Goal: Obtain resource: Obtain resource

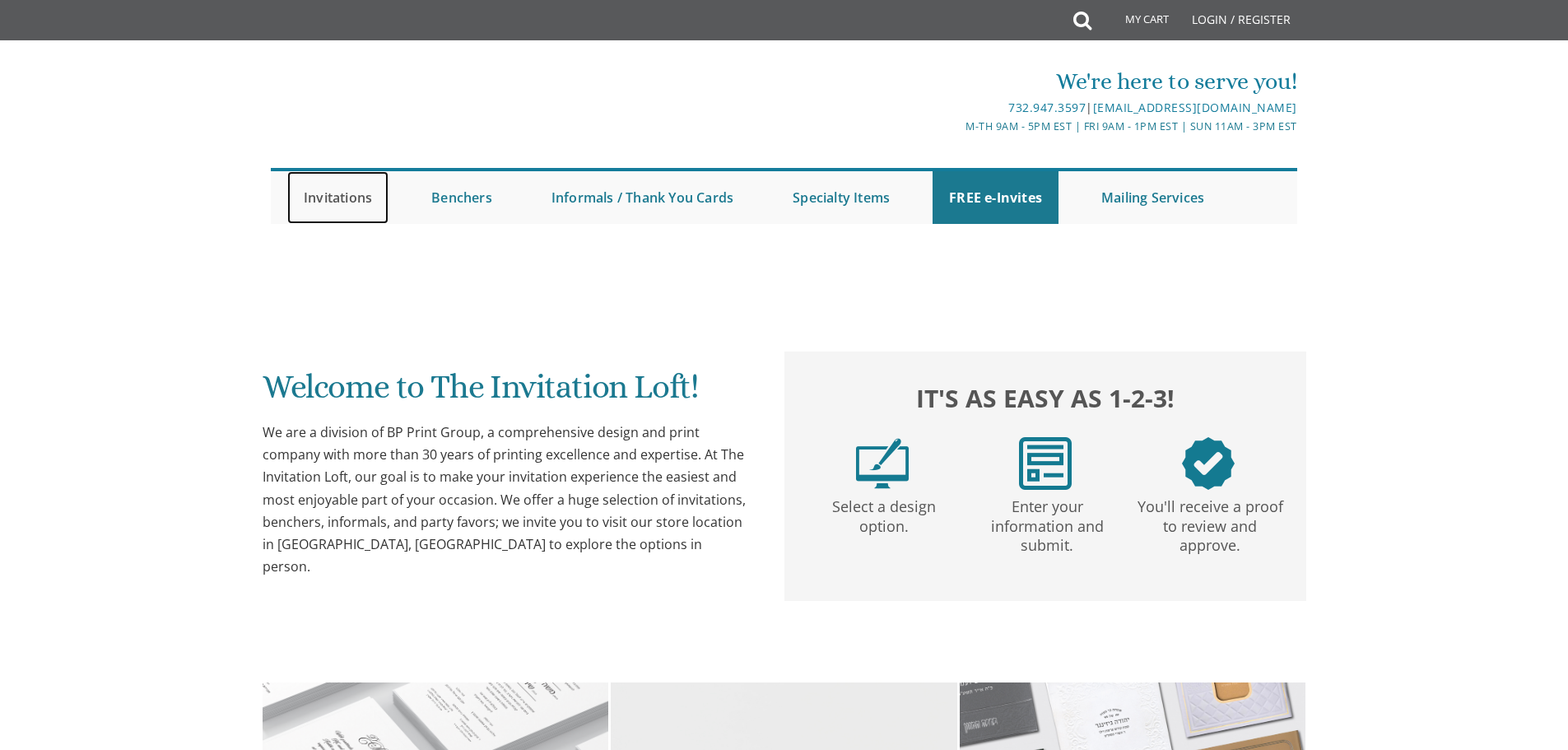
click at [318, 197] on link "Invitations" at bounding box center [337, 198] width 101 height 53
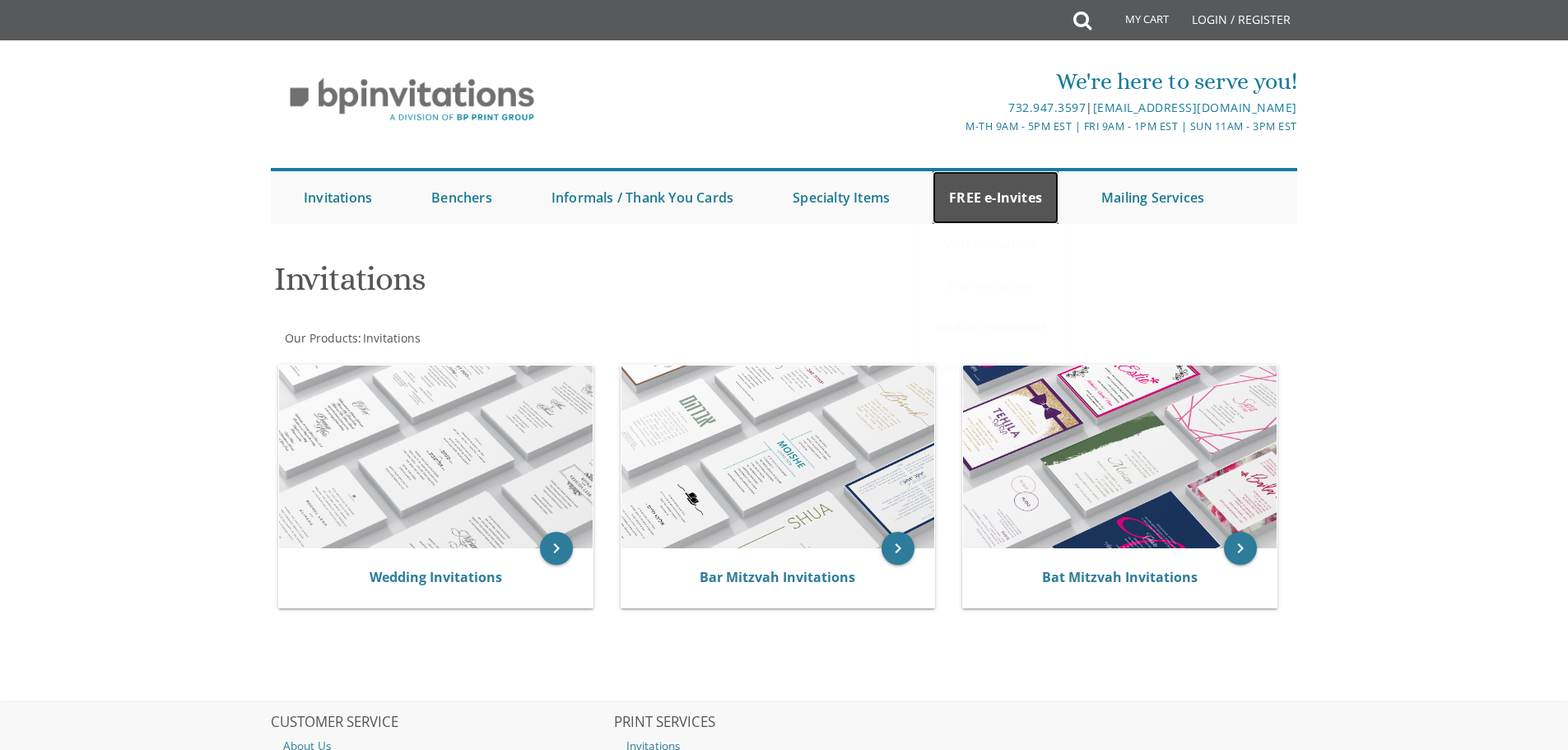
click at [1024, 198] on link "FREE e-Invites" at bounding box center [995, 198] width 126 height 53
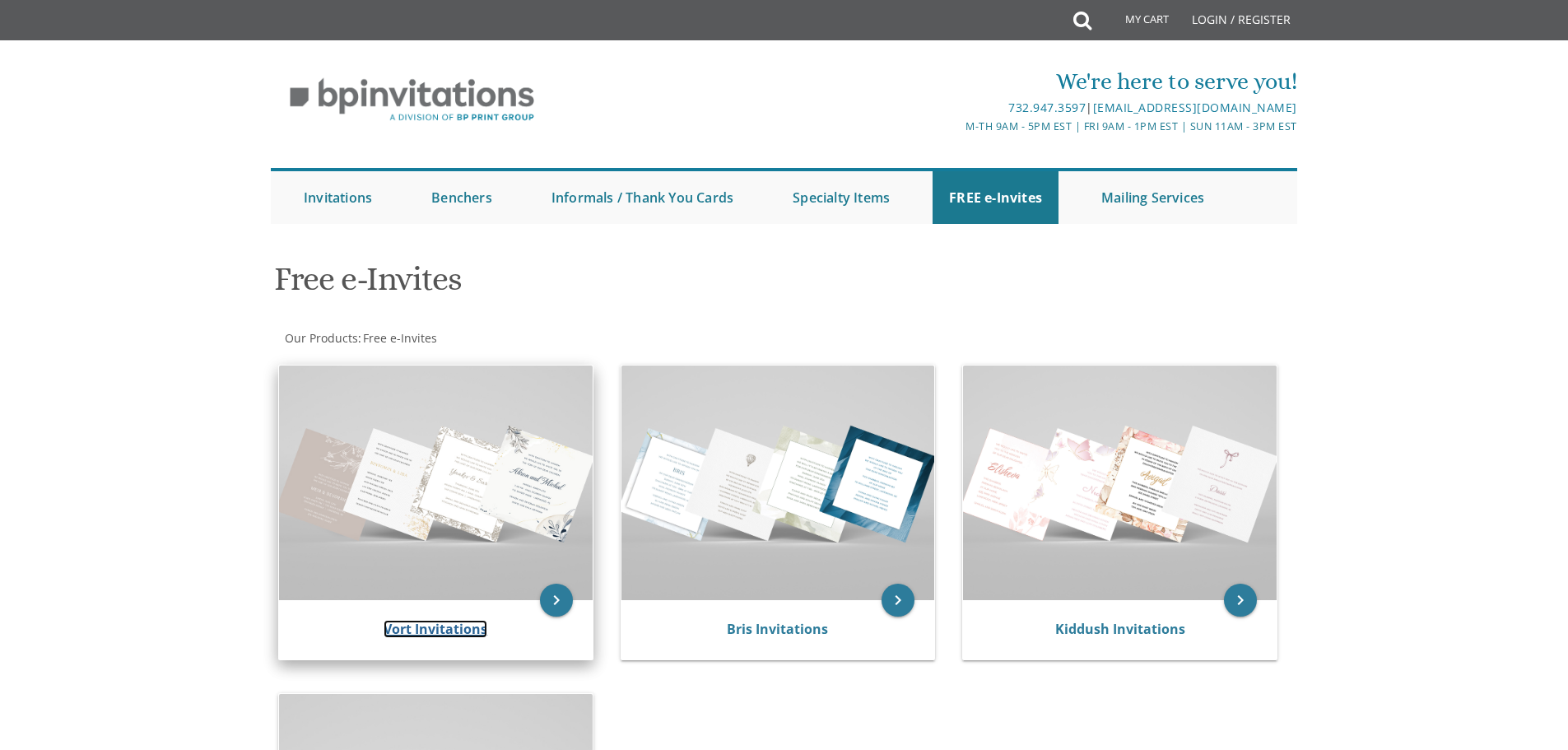
click at [443, 629] on link "Vort Invitations" at bounding box center [435, 628] width 104 height 18
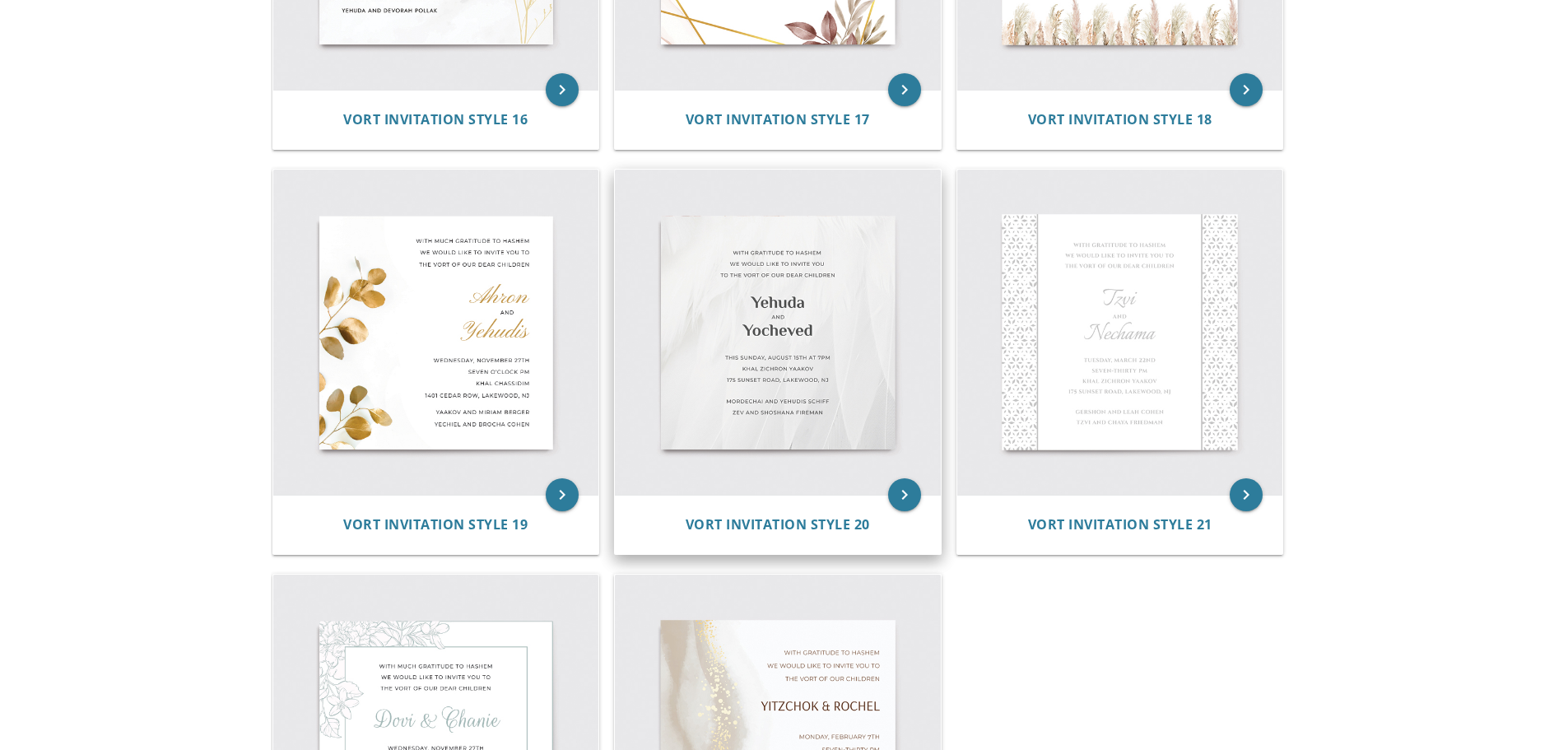
scroll to position [2551, 0]
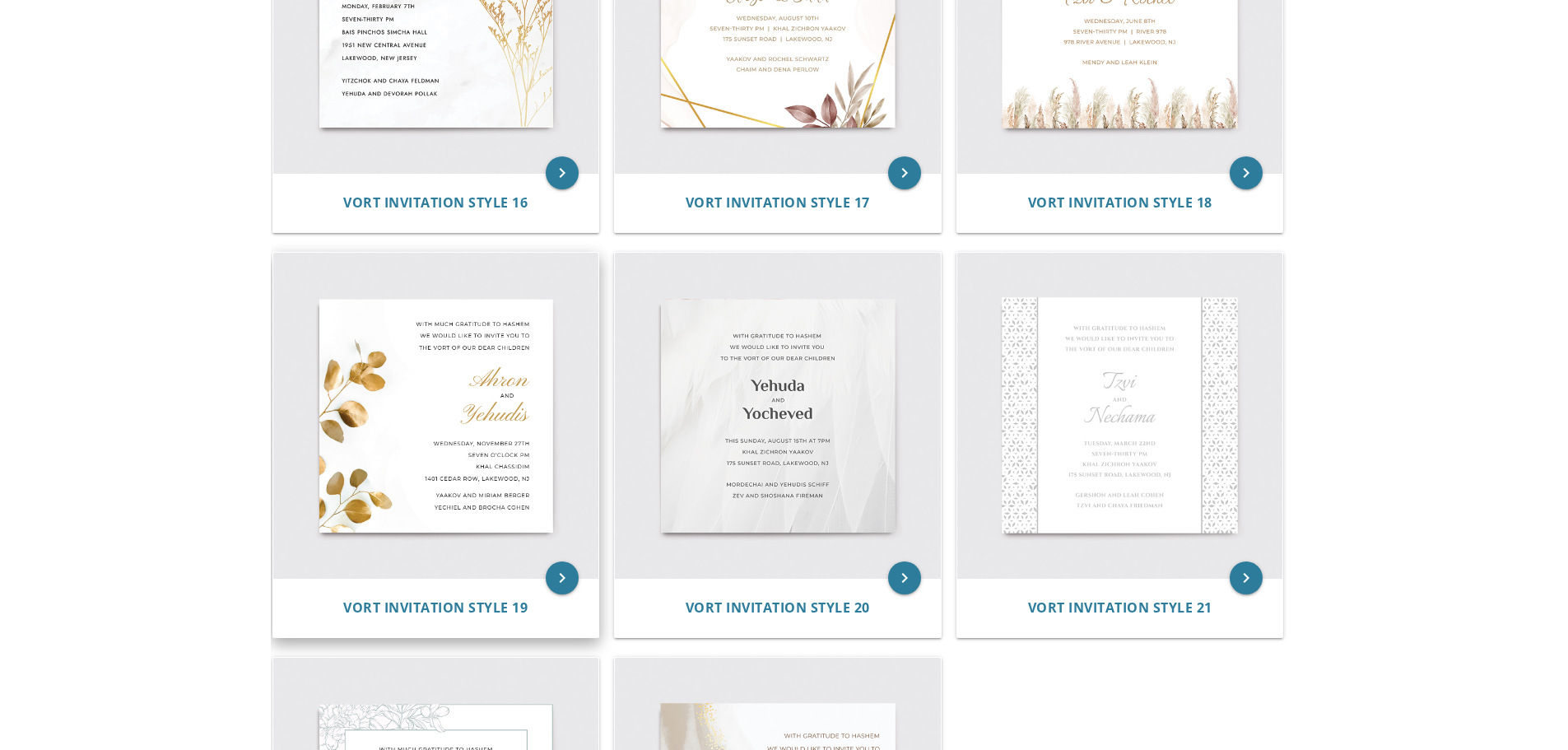
click at [502, 400] on img at bounding box center [436, 416] width 326 height 326
click at [559, 577] on icon "keyboard_arrow_right" at bounding box center [562, 578] width 33 height 33
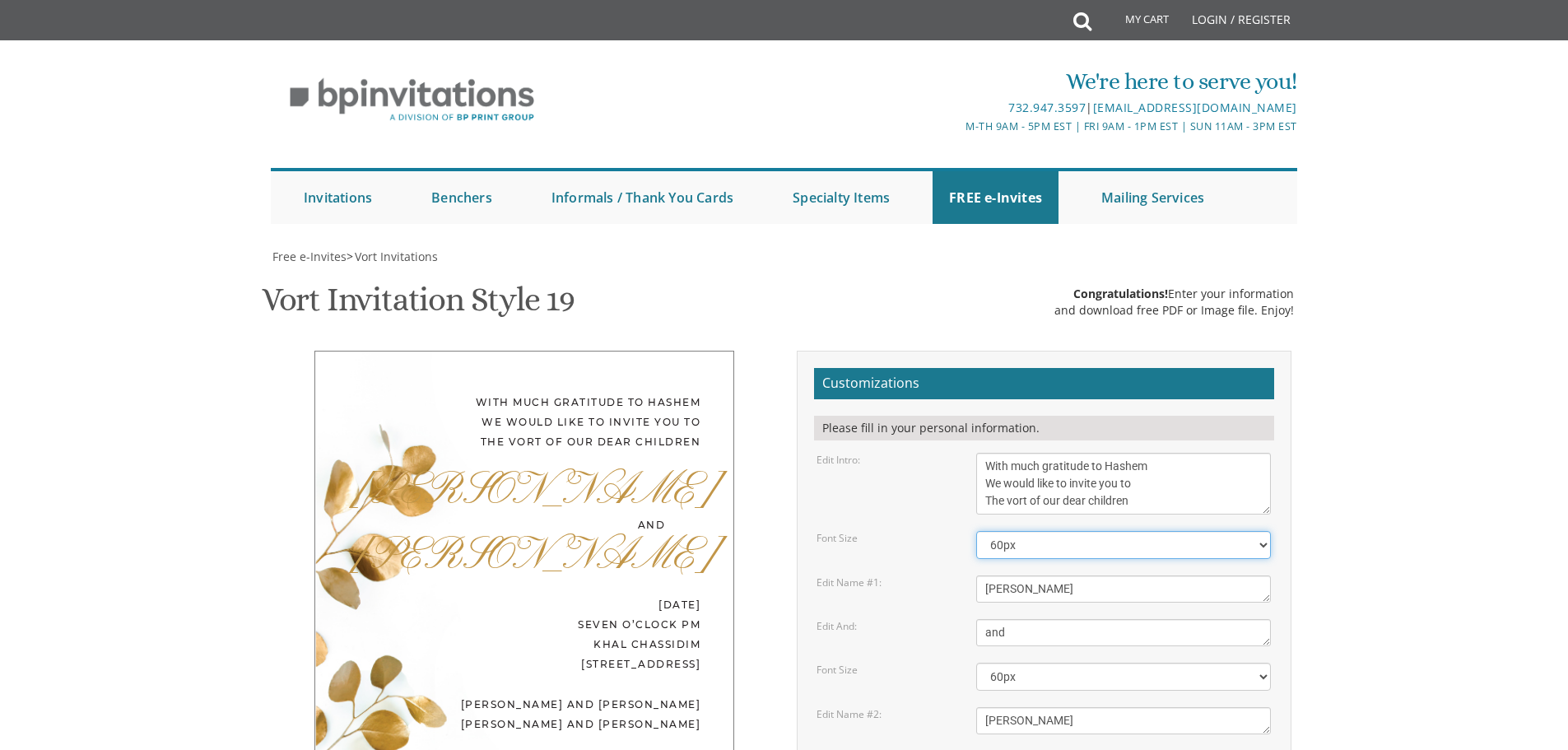
click at [1262, 541] on select "40px 50px 60px 70px 80px" at bounding box center [1123, 545] width 295 height 28
select select "70px"
click at [976, 530] on select "40px 50px 60px 70px 80px" at bounding box center [1123, 545] width 295 height 28
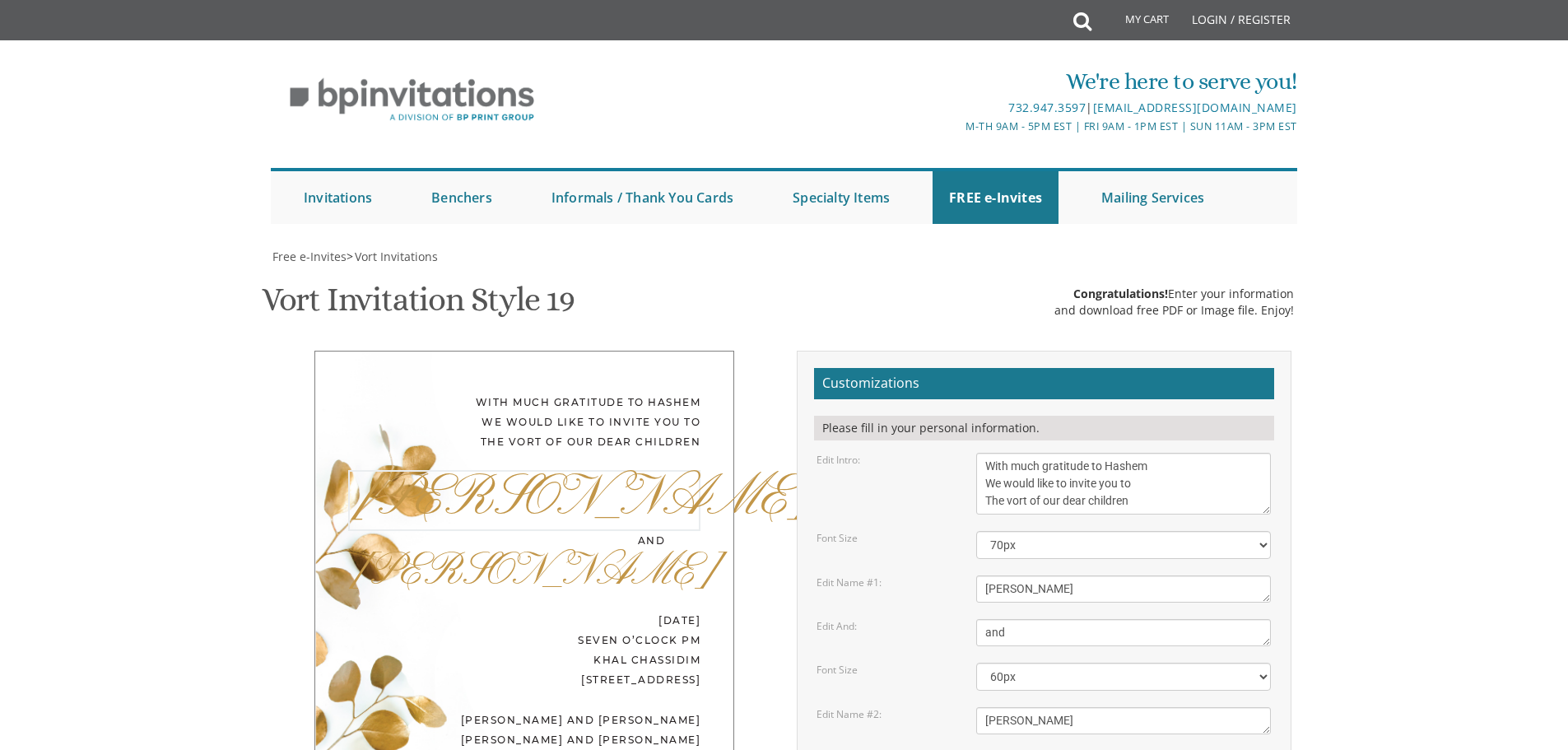
drag, startPoint x: 1036, startPoint y: 590, endPoint x: 957, endPoint y: 574, distance: 80.6
click at [952, 580] on div "Edit Name #1: [GEOGRAPHIC_DATA]" at bounding box center [1043, 588] width 479 height 27
type textarea "Simcha"
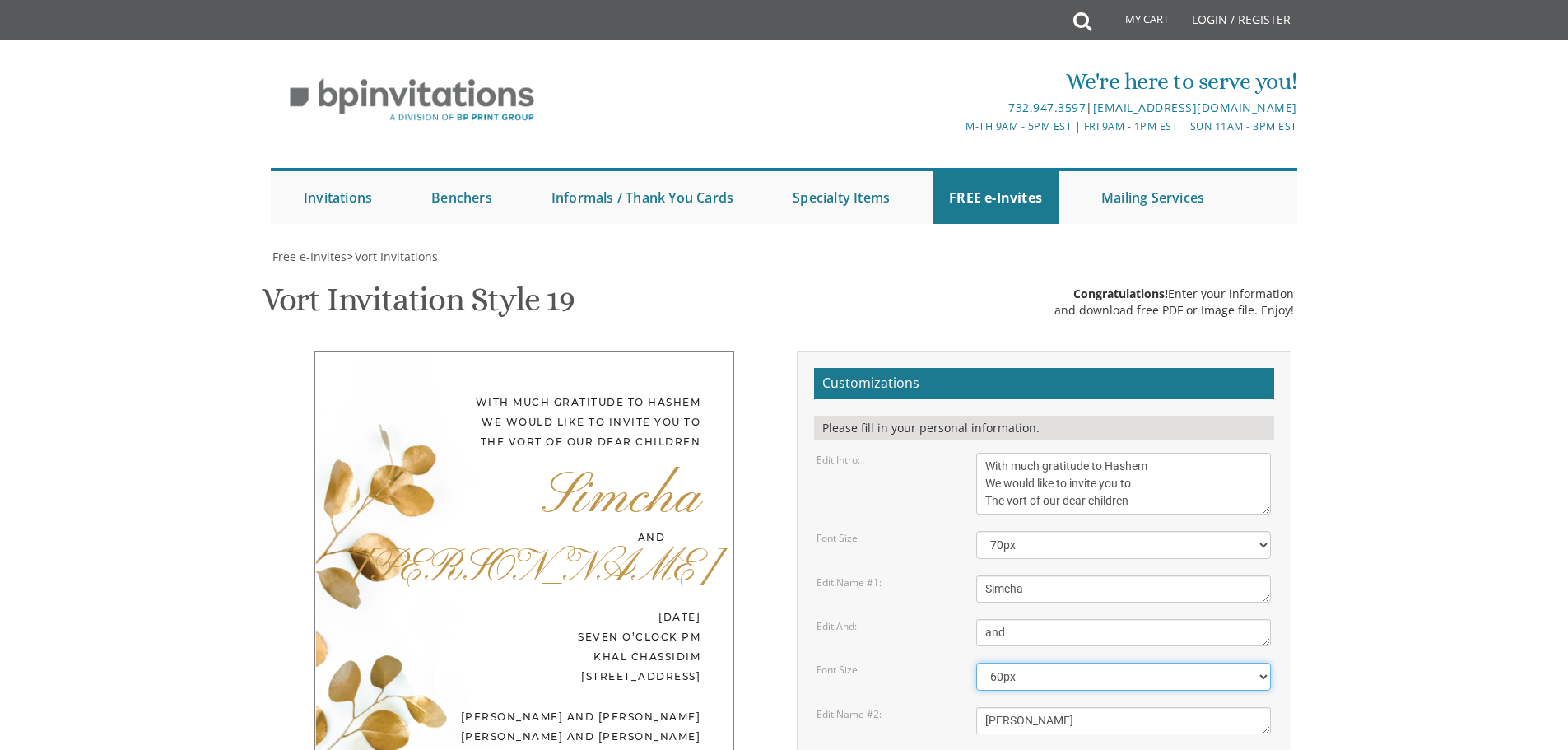
click at [1265, 662] on select "40px 50px 60px 70px 80px" at bounding box center [1123, 677] width 295 height 28
select select "70px"
click at [976, 662] on select "40px 50px 60px 70px 80px" at bounding box center [1123, 677] width 295 height 28
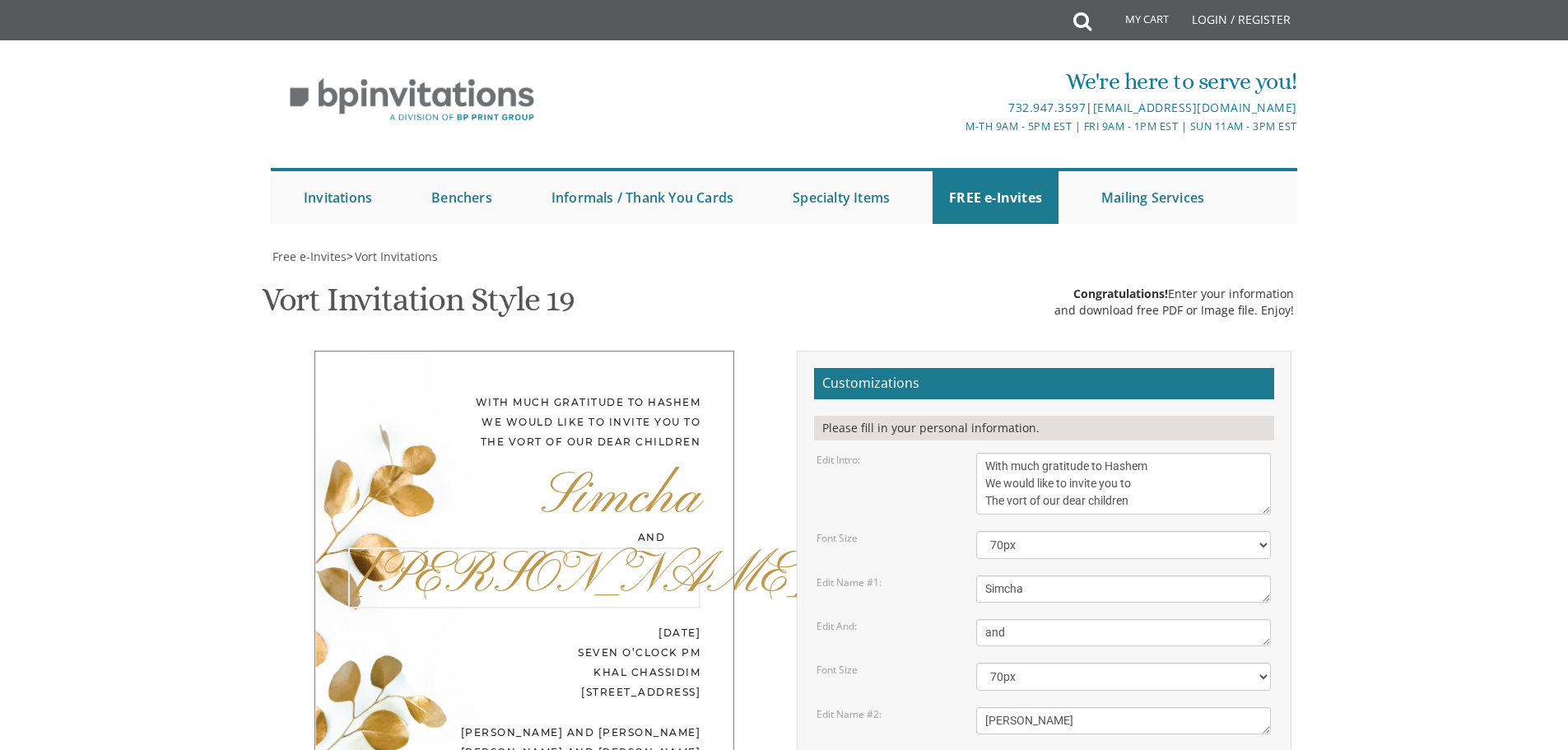
drag, startPoint x: 1043, startPoint y: 643, endPoint x: 953, endPoint y: 628, distance: 91.2
click at [953, 707] on div "Edit Name #2: [PERSON_NAME]" at bounding box center [1043, 720] width 479 height 27
type textarea "Miri"
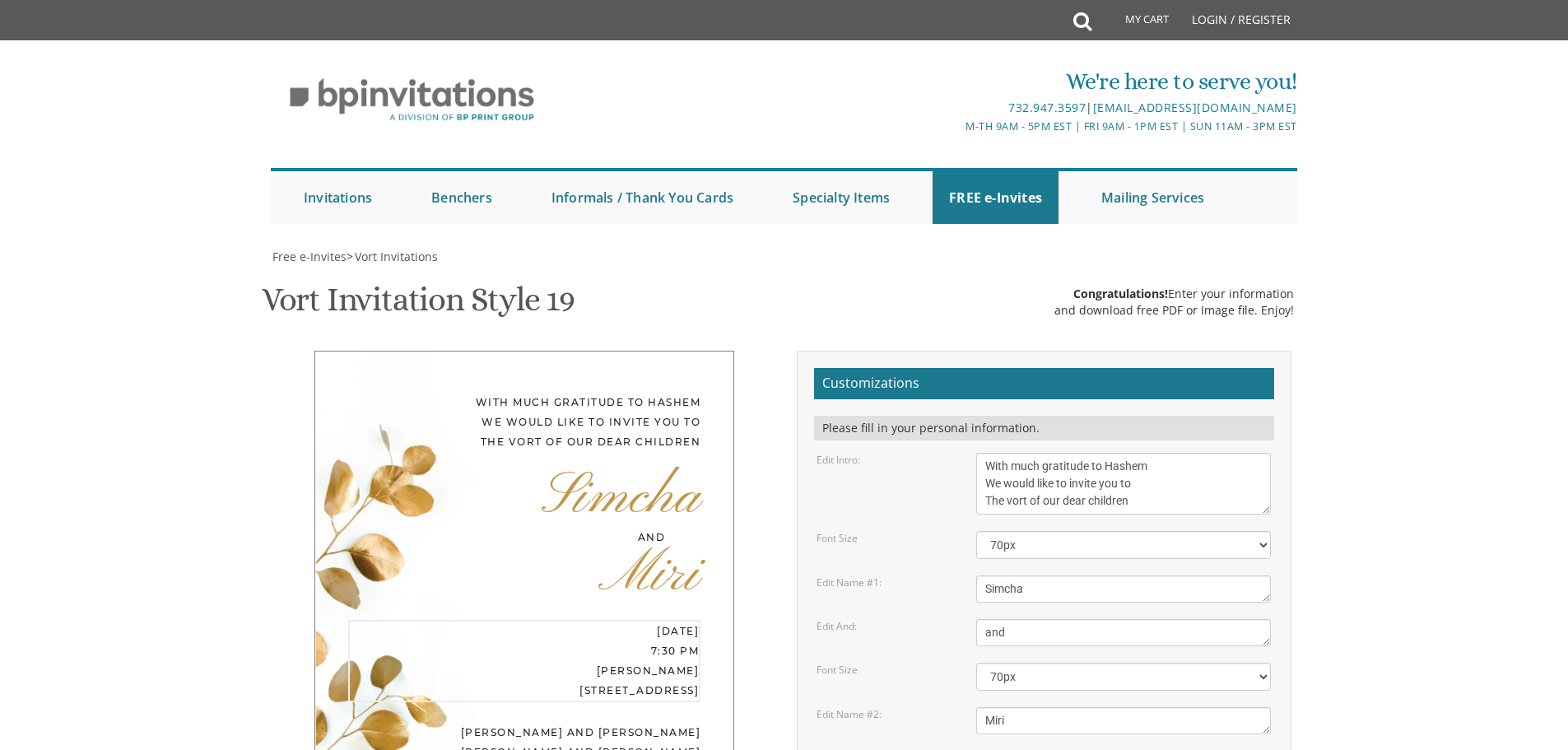
type textarea "[DATE] 7:30 pm [GEOGRAPHIC_DATA] [STREET_ADDRESS]"
type textarea "[PERSON_NAME] and [PERSON_NAME] [PERSON_NAME] and [PERSON_NAME]"
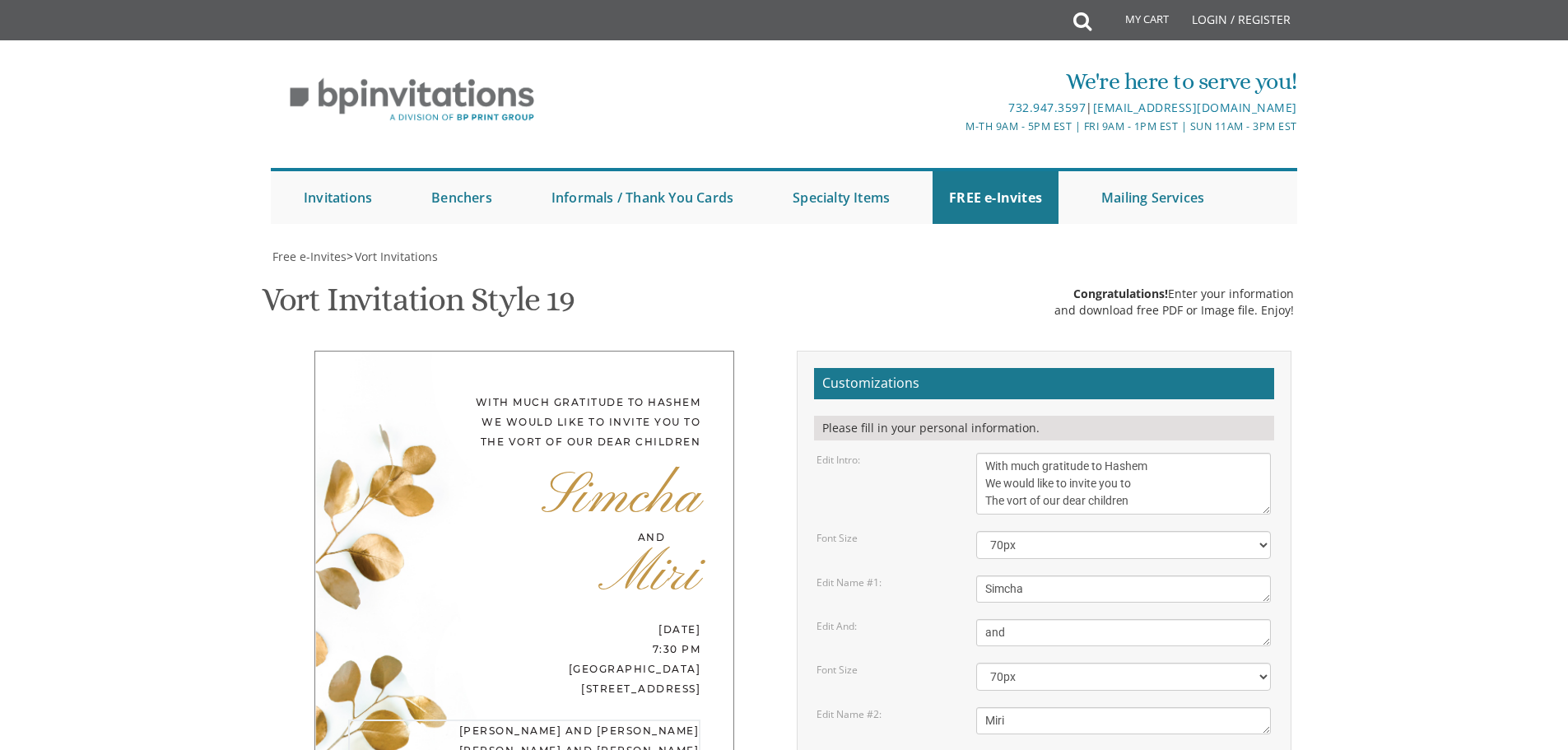
type input "[EMAIL_ADDRESS][DOMAIN_NAME]"
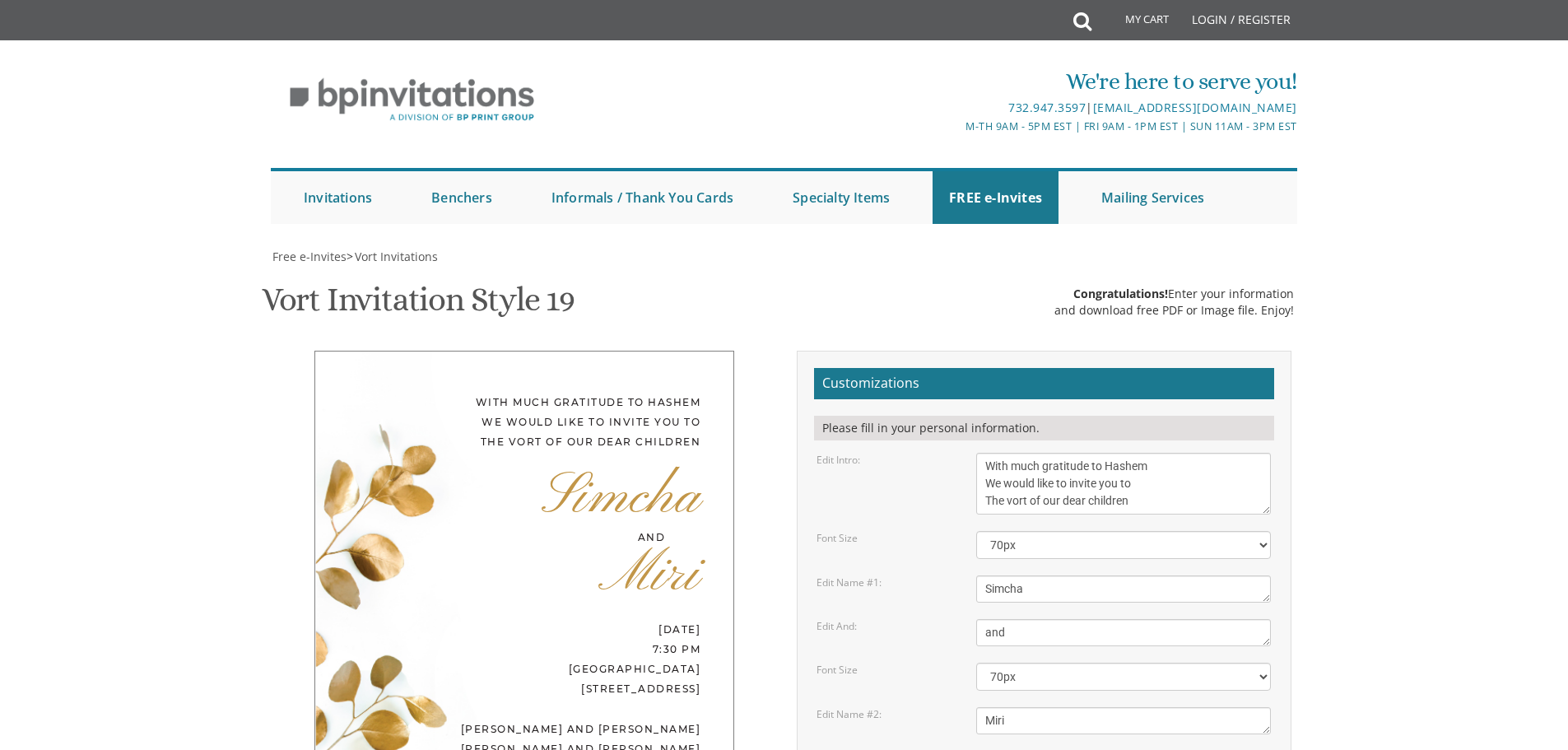
click at [1265, 530] on select "40px 50px 60px 70px 80px" at bounding box center [1123, 545] width 295 height 28
select select "60px"
click at [976, 530] on select "40px 50px 60px 70px 80px" at bounding box center [1123, 545] width 295 height 28
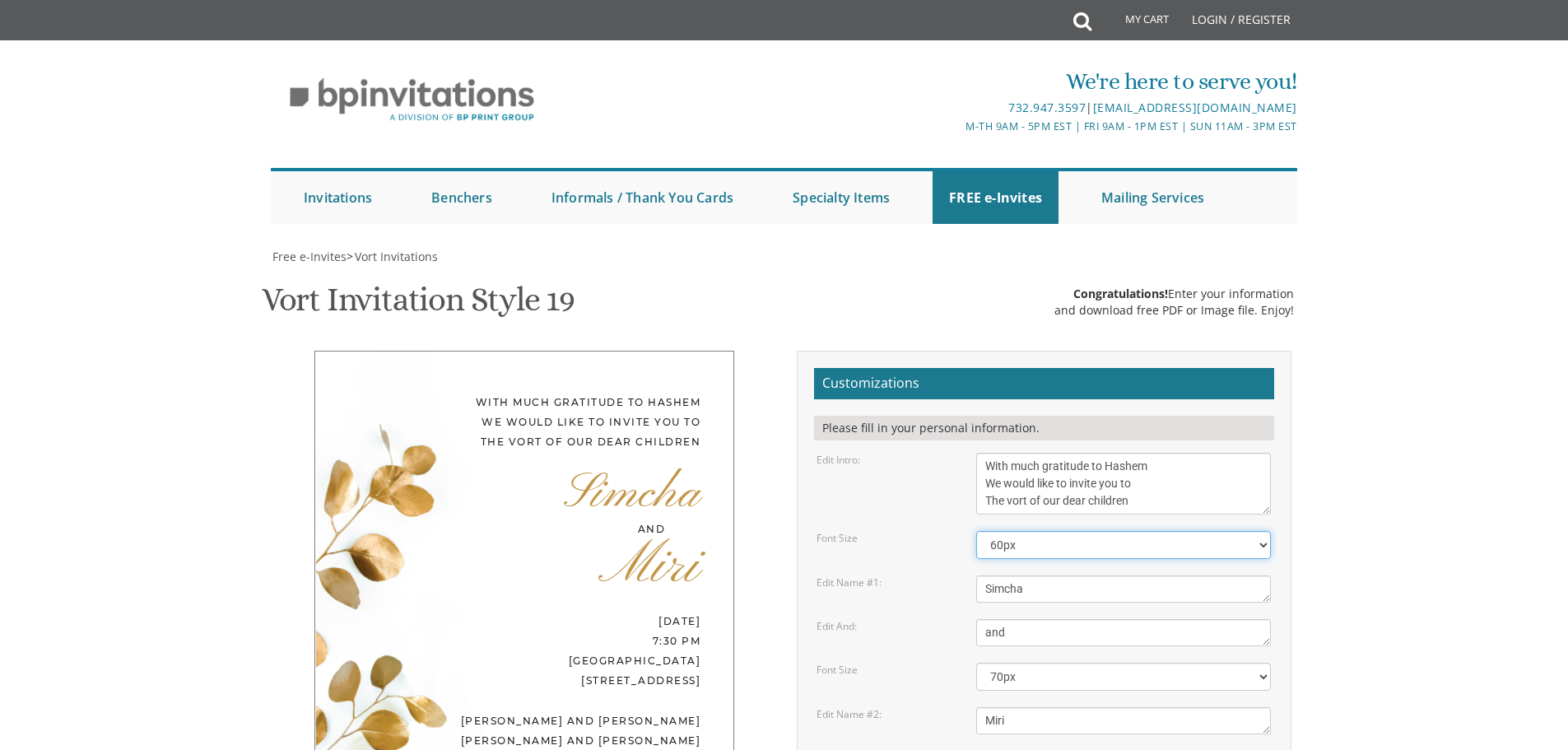
scroll to position [248, 0]
click at [1260, 530] on select "40px 50px 60px 70px 80px" at bounding box center [1123, 545] width 295 height 28
click at [976, 530] on select "40px 50px 60px 70px 80px" at bounding box center [1123, 545] width 295 height 28
